Goal: Task Accomplishment & Management: Use online tool/utility

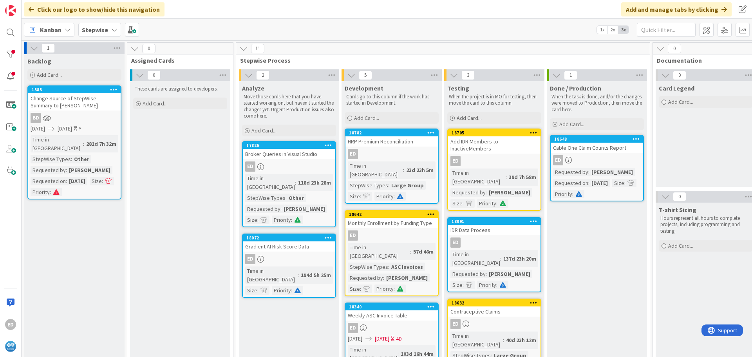
click at [200, 156] on div "These cards are assigned to developers. Add Card..." at bounding box center [180, 330] width 100 height 498
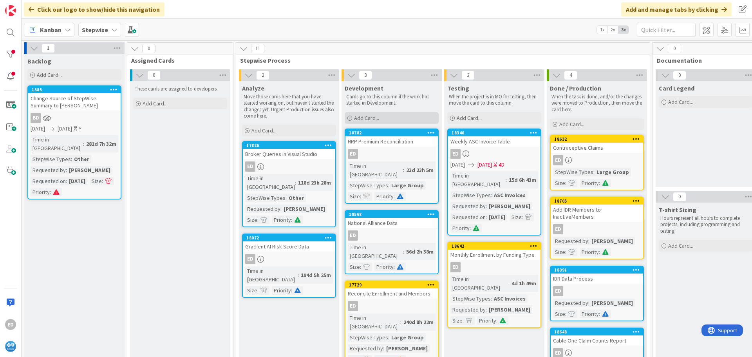
click at [368, 118] on span "Add Card..." at bounding box center [366, 117] width 25 height 7
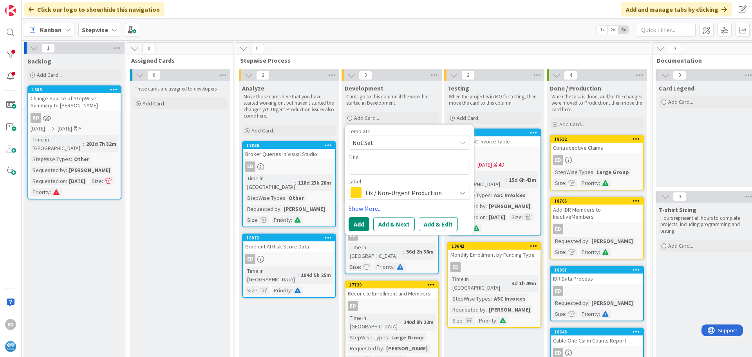
click at [376, 167] on textarea at bounding box center [409, 168] width 121 height 14
type textarea "x"
type textarea "V"
type textarea "x"
type textarea "Ve"
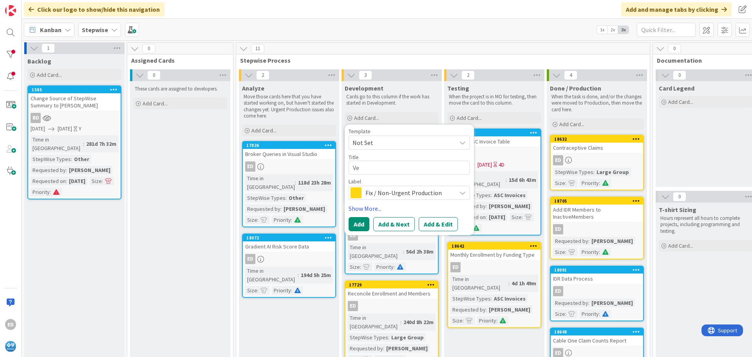
type textarea "x"
type textarea "Ven"
type textarea "x"
type textarea "Vend"
type textarea "x"
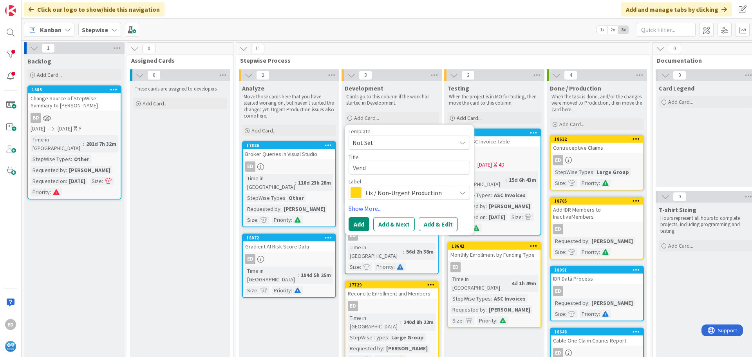
type textarea "Vendo"
type textarea "x"
type textarea "Vendor"
type textarea "x"
type textarea "VendorR"
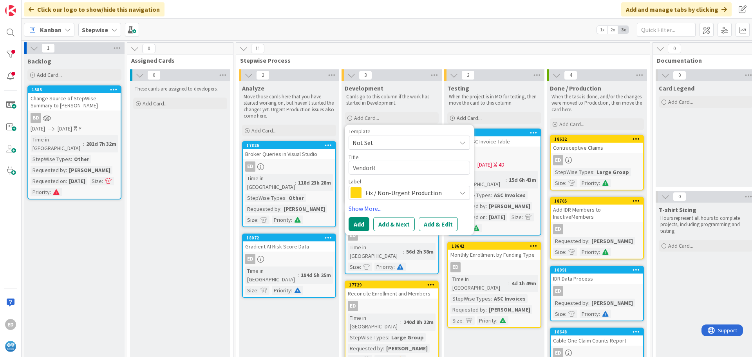
type textarea "x"
type textarea "VendorRx"
type textarea "x"
type textarea "VendorRx"
type textarea "x"
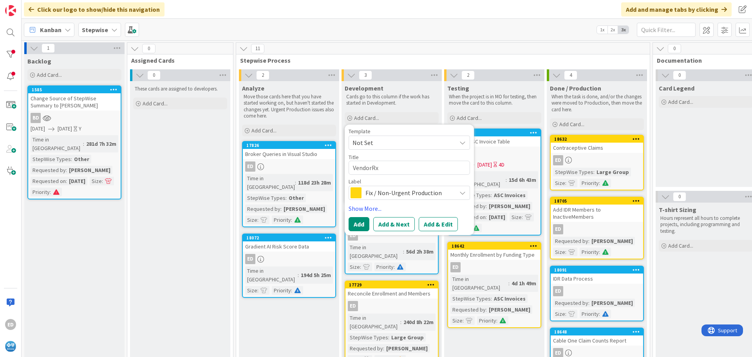
type textarea "VendorRx U"
type textarea "x"
type textarea "VendorRx"
type textarea "x"
type textarea "VendorRx H"
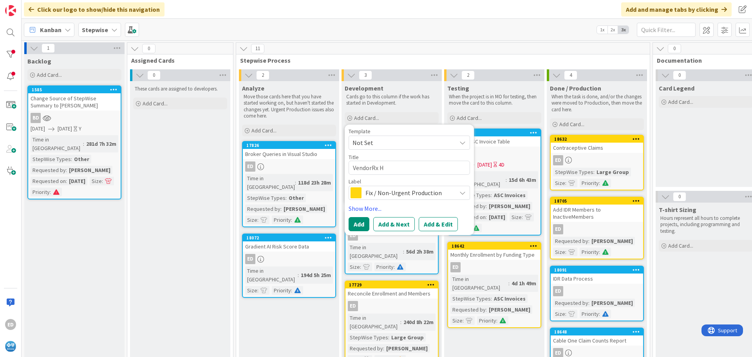
type textarea "x"
type textarea "VendorRx HR"
type textarea "x"
type textarea "VendorRx HRP"
type textarea "x"
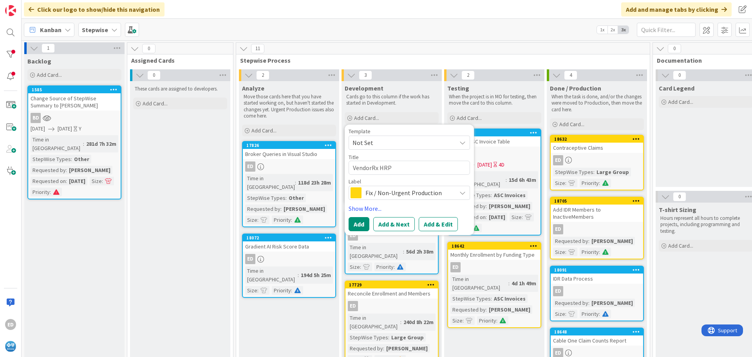
type textarea "VendorRx HRP"
type textarea "x"
type textarea "VendorRx HRP U"
type textarea "x"
type textarea "VendorRx HRP Up"
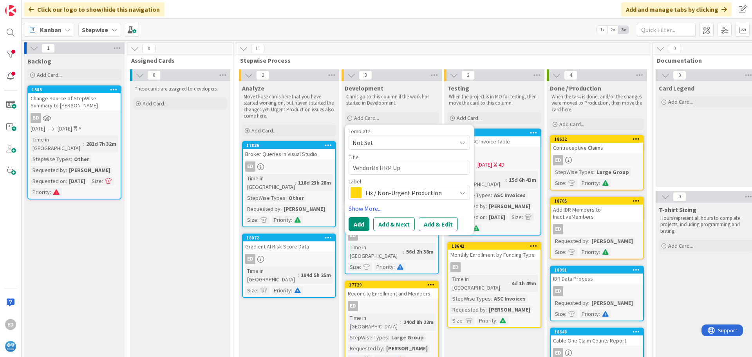
type textarea "x"
type textarea "VendorRx HRP Upd"
type textarea "x"
type textarea "VendorRx HRP Updat"
type textarea "x"
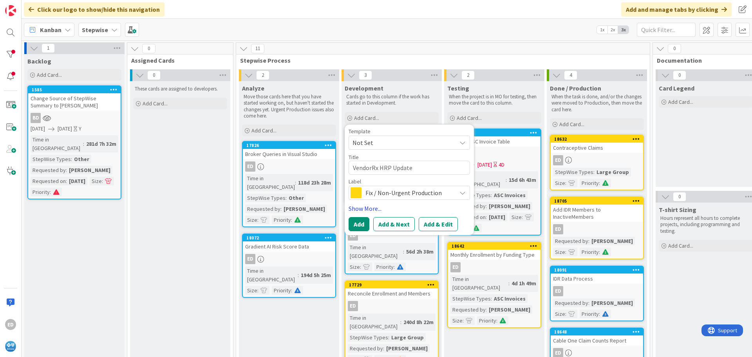
type textarea "VendorRx HRP Update"
click at [366, 206] on link "Show More..." at bounding box center [409, 208] width 121 height 9
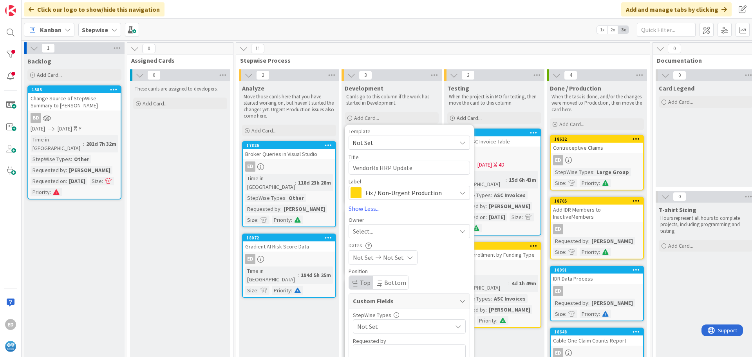
click at [374, 230] on div "Select..." at bounding box center [404, 230] width 103 height 9
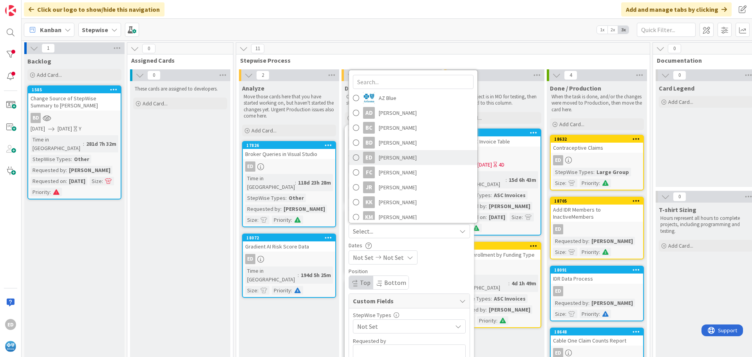
click at [391, 154] on span "[PERSON_NAME]" at bounding box center [398, 158] width 38 height 12
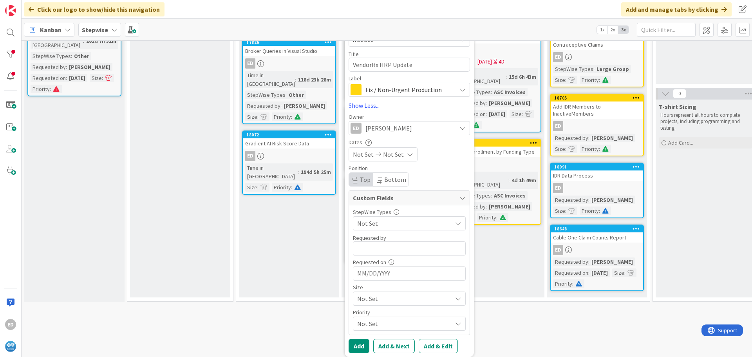
scroll to position [109, 0]
click at [389, 218] on span "Not Set" at bounding box center [402, 223] width 91 height 11
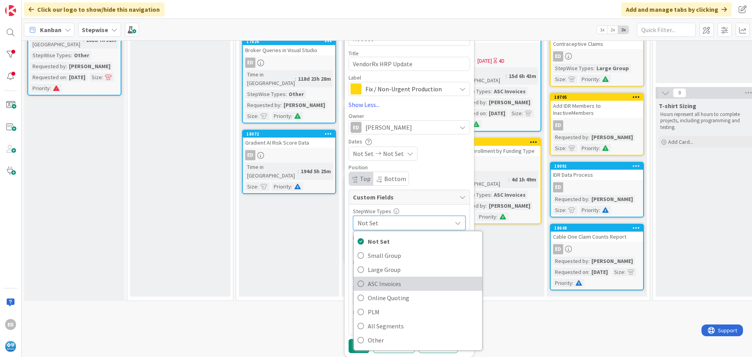
click at [384, 281] on span "ASC Invoices" at bounding box center [423, 284] width 110 height 12
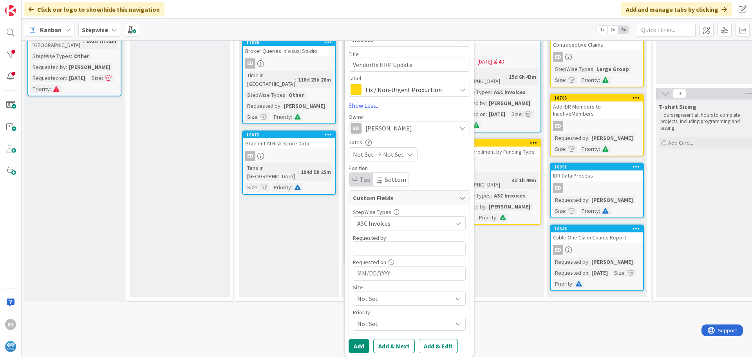
click at [383, 220] on span "ASC Invoices" at bounding box center [402, 223] width 91 height 11
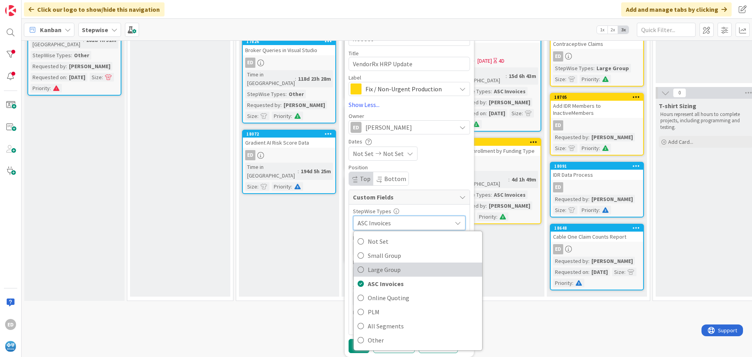
click at [384, 264] on span "Large Group" at bounding box center [423, 270] width 110 height 12
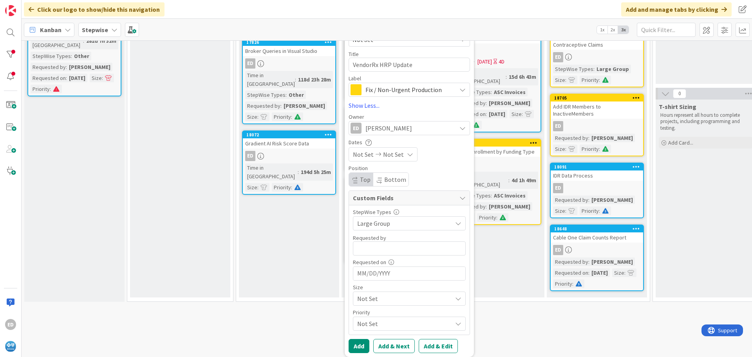
click at [380, 229] on span "Not Set" at bounding box center [402, 223] width 91 height 11
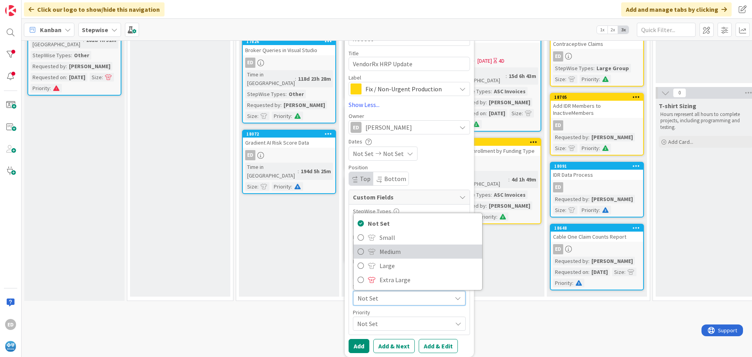
click at [391, 248] on span "Medium" at bounding box center [429, 252] width 99 height 12
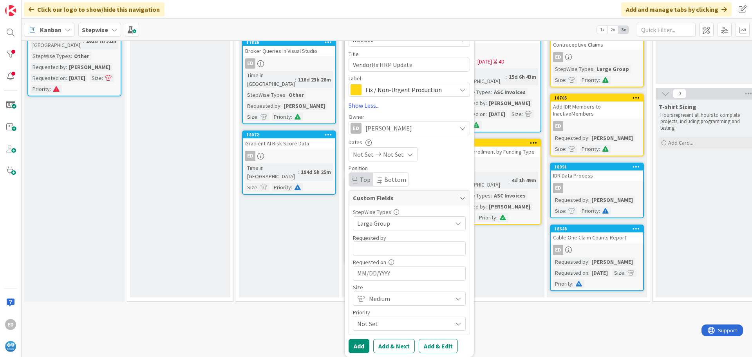
click at [382, 229] on span "Not Set" at bounding box center [402, 223] width 91 height 11
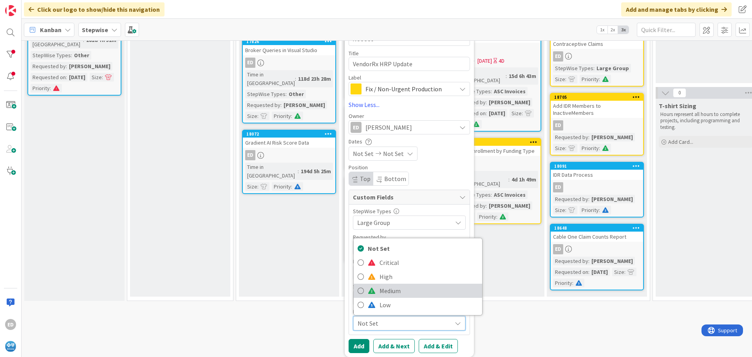
click at [391, 285] on span "Medium" at bounding box center [429, 291] width 99 height 12
type textarea "x"
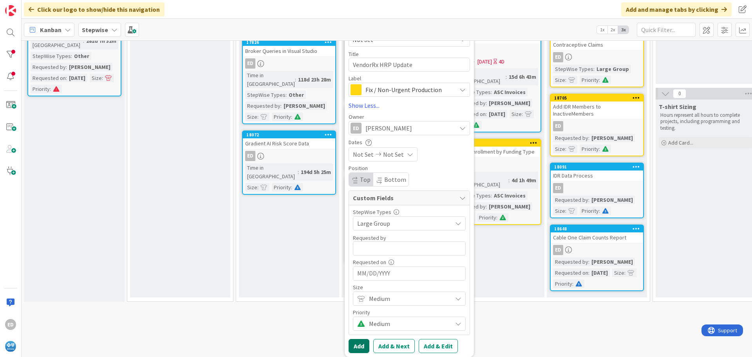
click at [360, 339] on button "Add" at bounding box center [359, 346] width 21 height 14
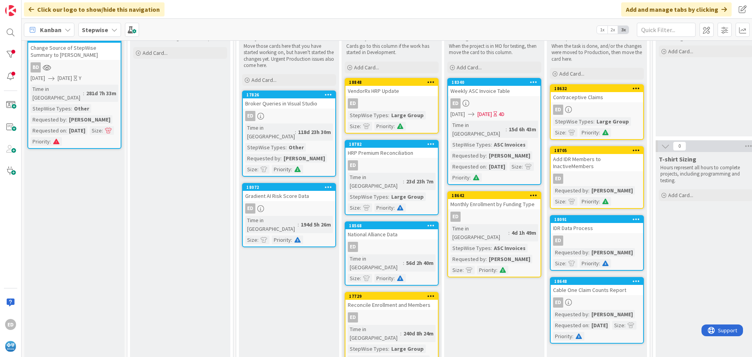
scroll to position [66, 0]
